Goal: Transaction & Acquisition: Purchase product/service

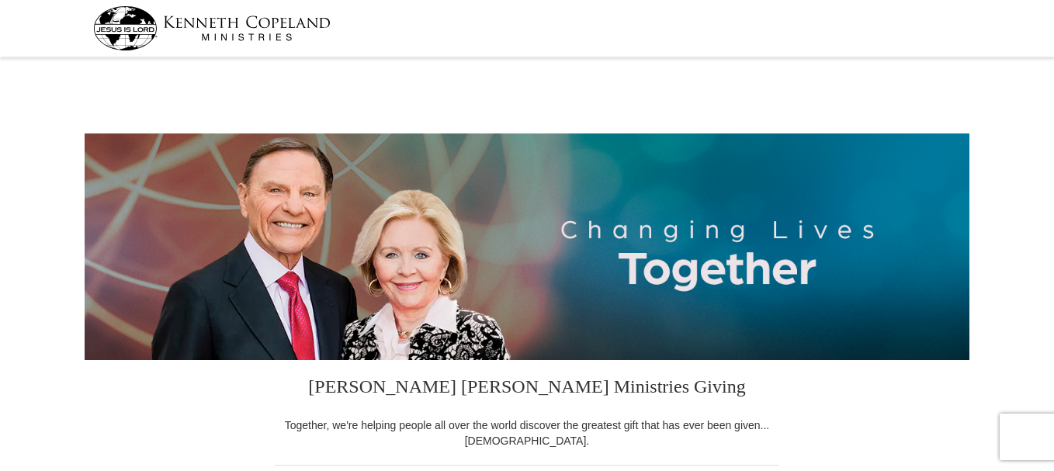
select select "OH"
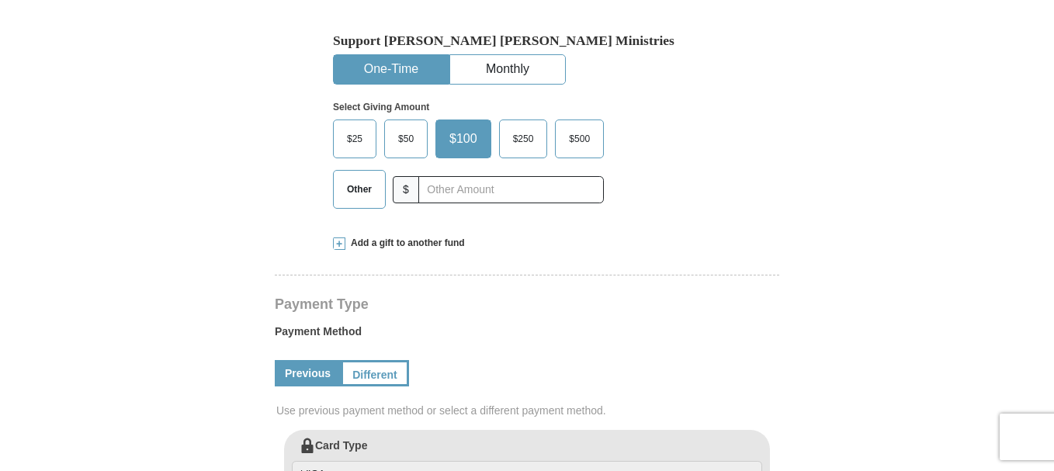
click at [379, 73] on button "One-Time" at bounding box center [391, 69] width 115 height 29
click at [397, 132] on span "$50" at bounding box center [405, 138] width 31 height 23
click at [0, 0] on input "$50" at bounding box center [0, 0] width 0 height 0
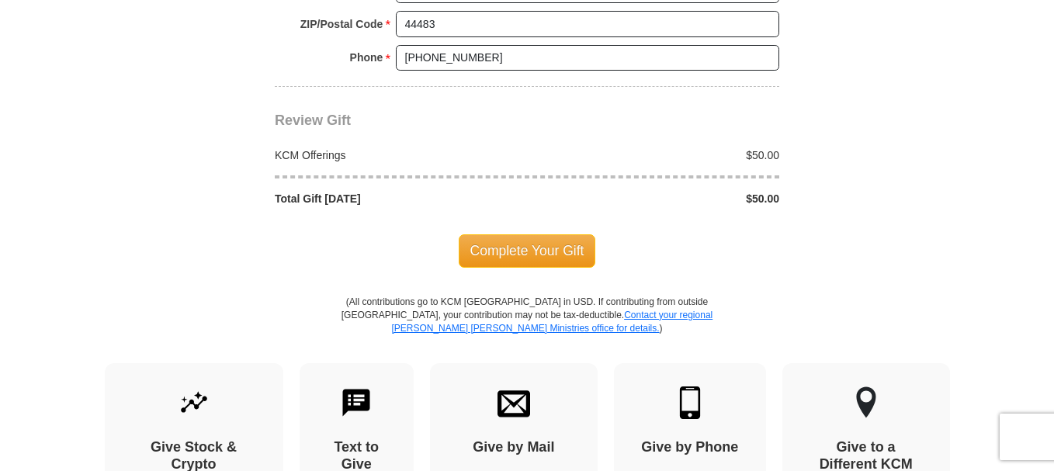
scroll to position [1397, 0]
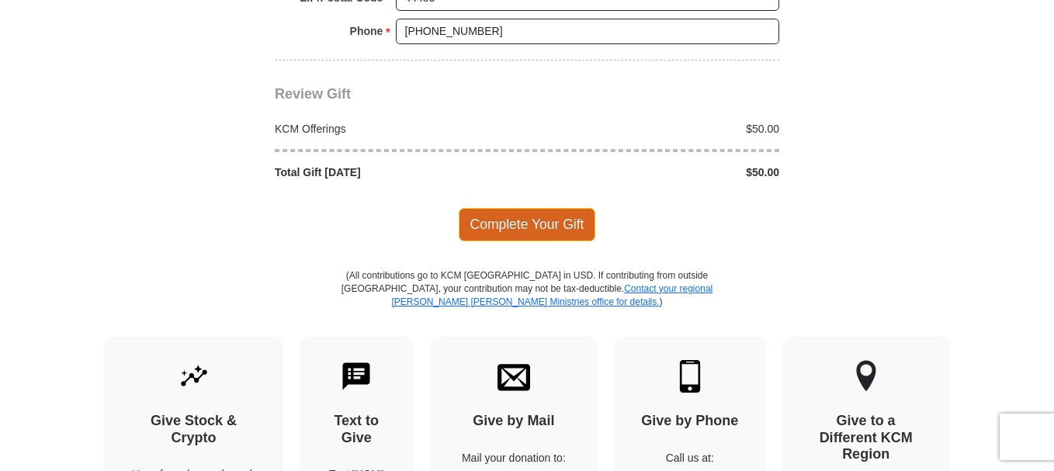
click at [509, 230] on span "Complete Your Gift" at bounding box center [527, 224] width 137 height 33
